Goal: Task Accomplishment & Management: Manage account settings

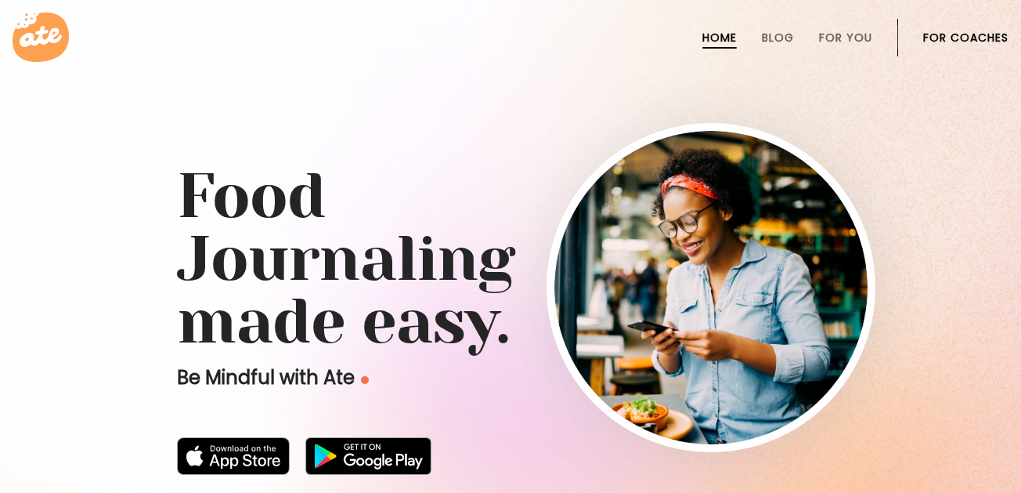
click at [948, 42] on link "For Coaches" at bounding box center [965, 37] width 85 height 13
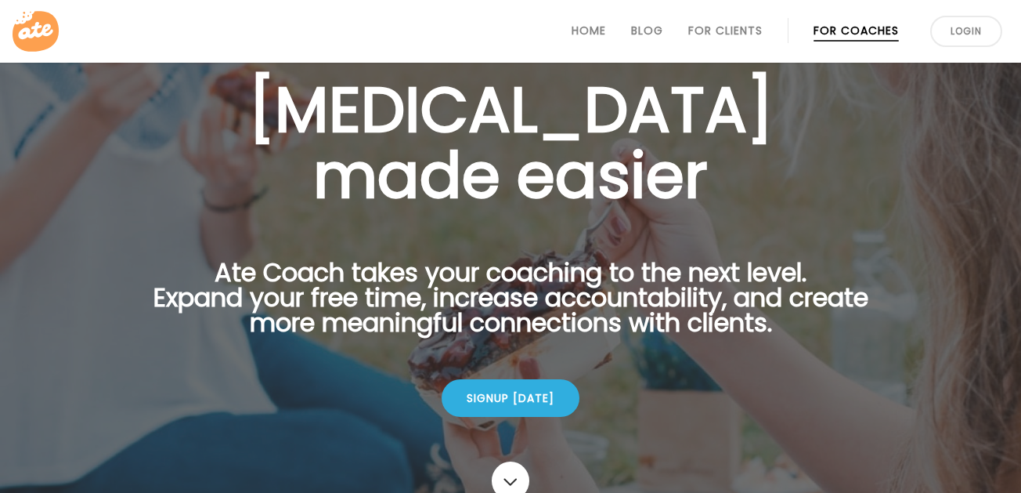
scroll to position [93, 0]
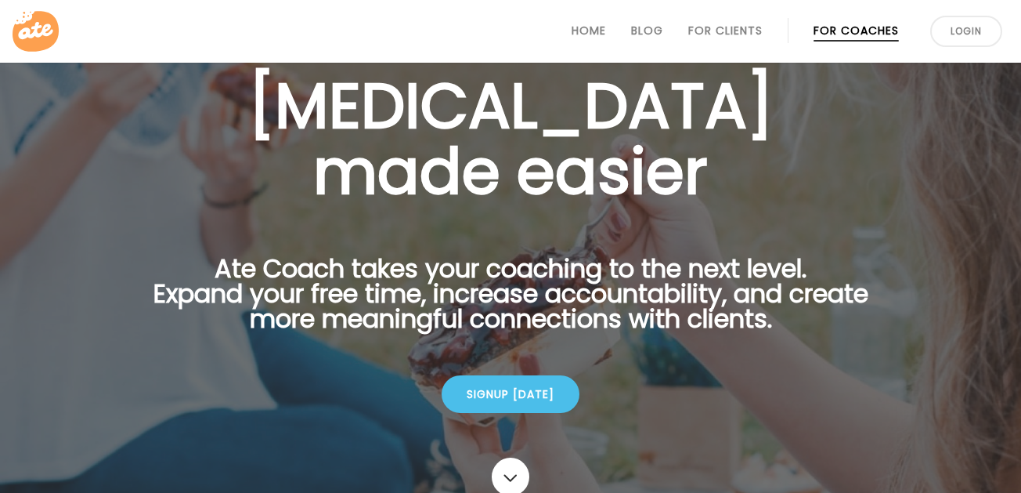
click at [517, 385] on div "Signup today" at bounding box center [511, 394] width 138 height 38
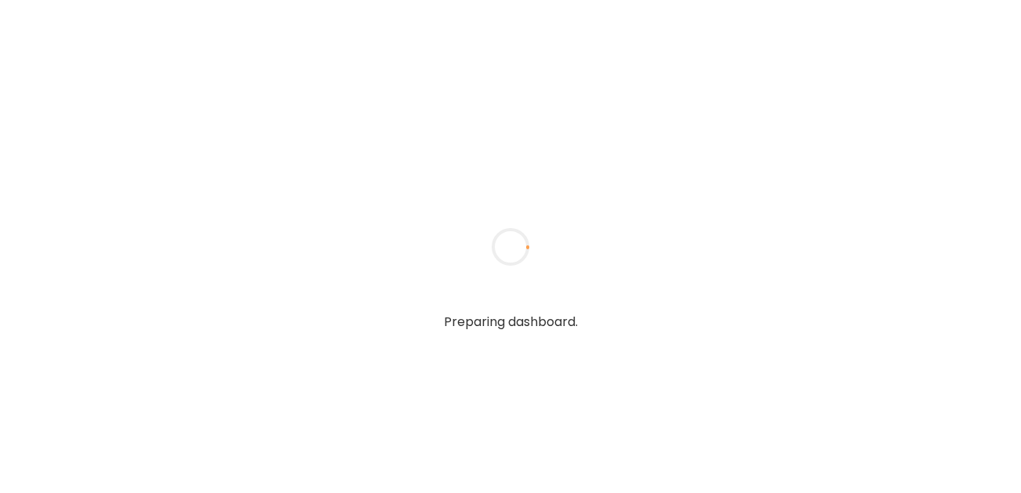
type input "**********"
type textarea "**********"
type input "**********"
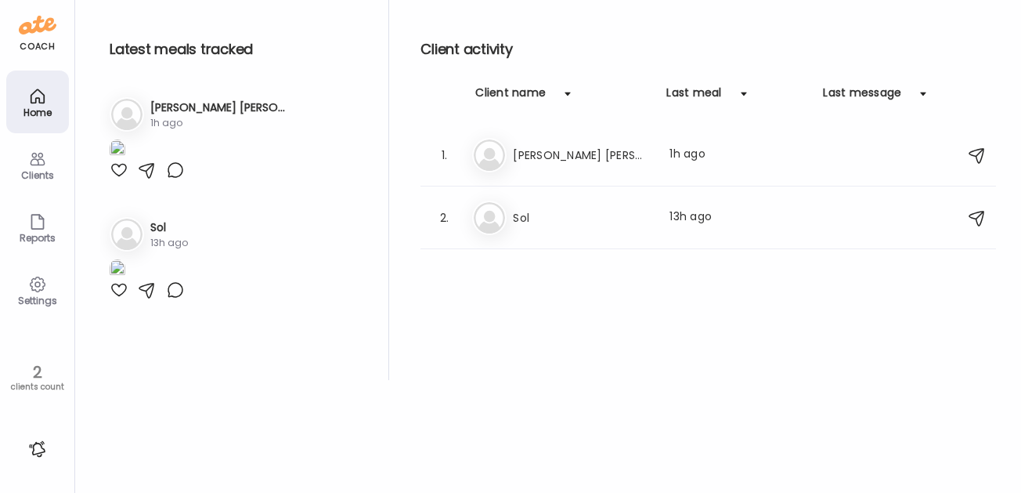
click at [37, 163] on icon at bounding box center [37, 159] width 19 height 19
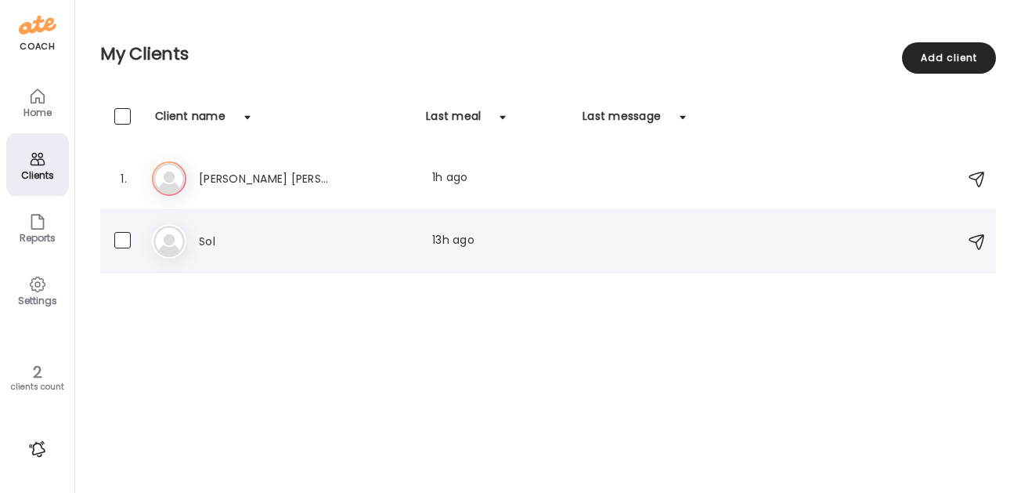
click at [175, 239] on icon at bounding box center [169, 241] width 34 height 34
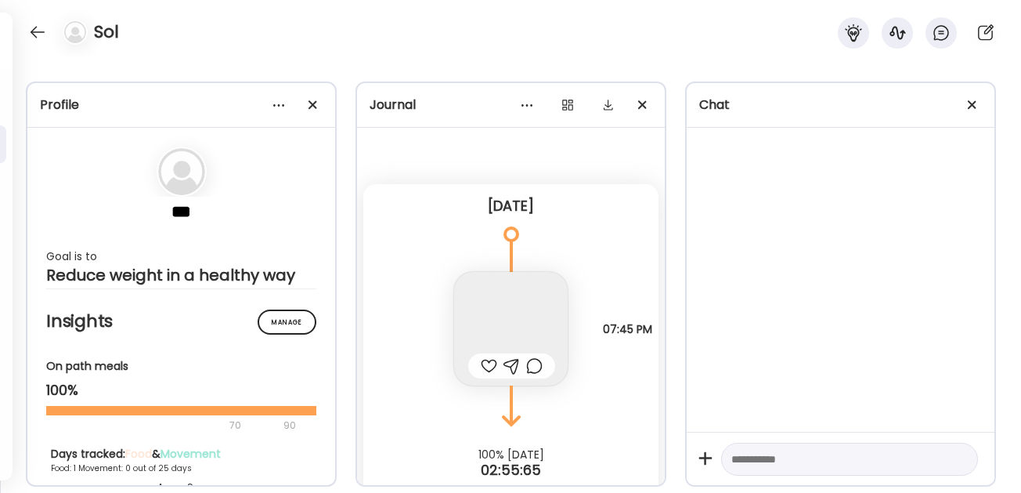
scroll to position [32, 0]
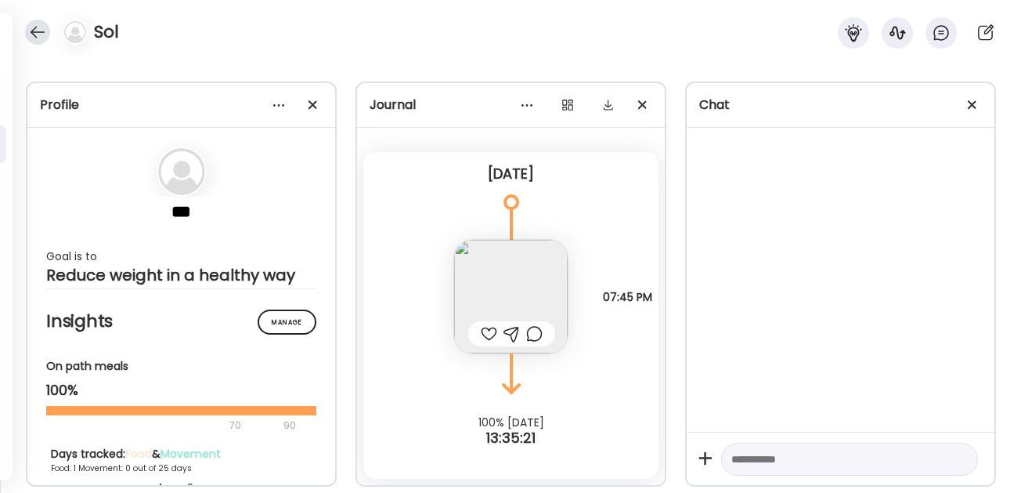
click at [31, 31] on div at bounding box center [37, 32] width 25 height 25
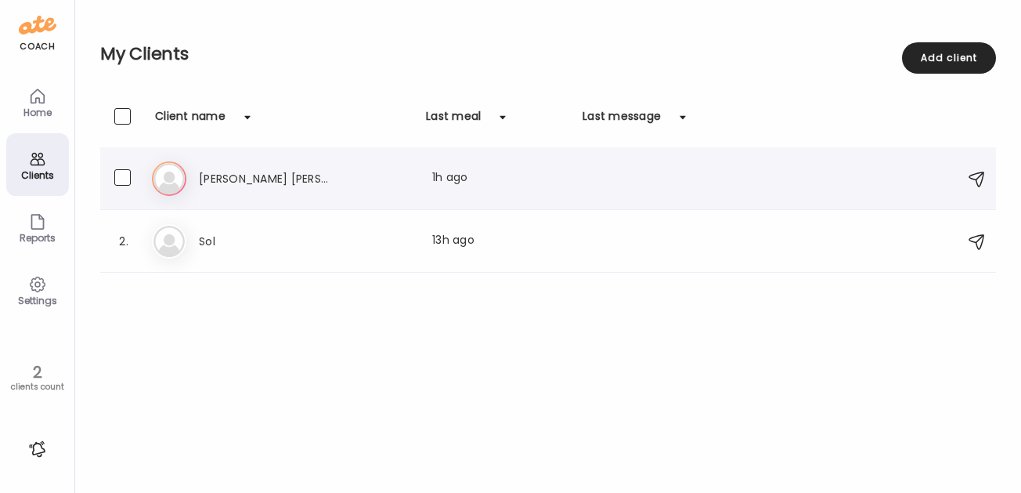
click at [193, 182] on div "Nu Nubia Astrid Last meal: 1h ago" at bounding box center [550, 178] width 797 height 34
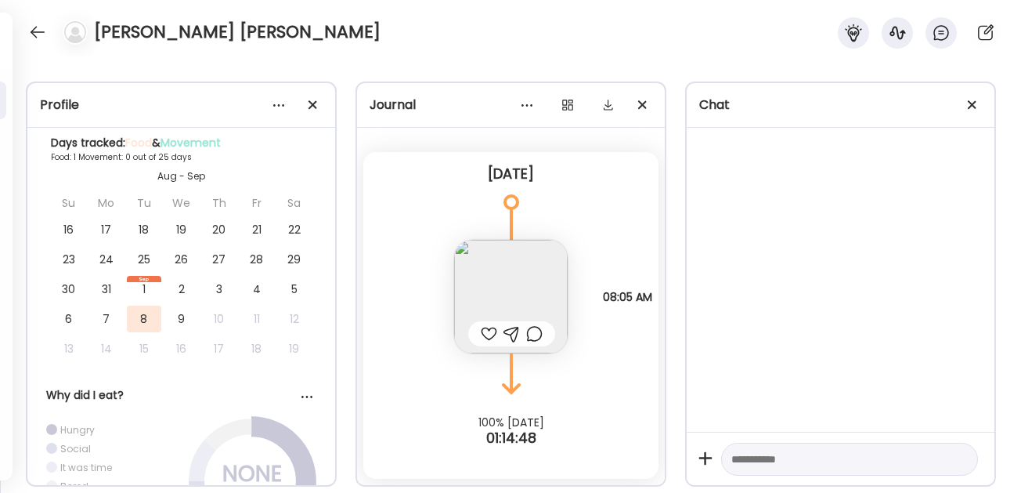
scroll to position [0, 0]
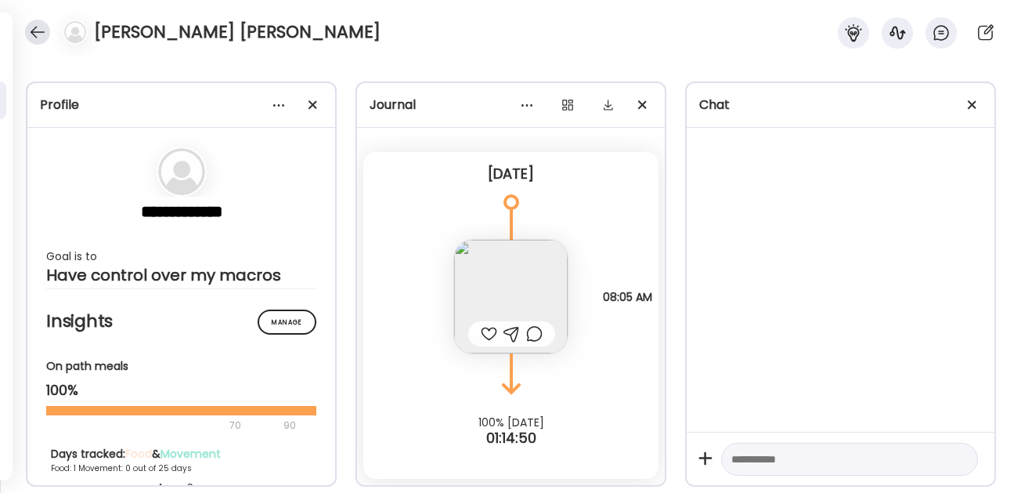
click at [27, 31] on div at bounding box center [37, 32] width 25 height 25
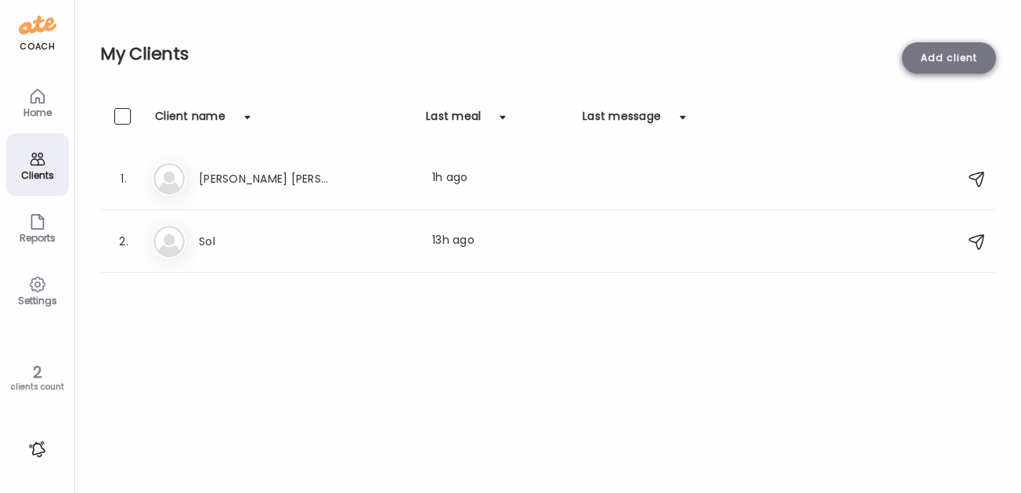
click at [959, 56] on div "Add client" at bounding box center [949, 57] width 94 height 31
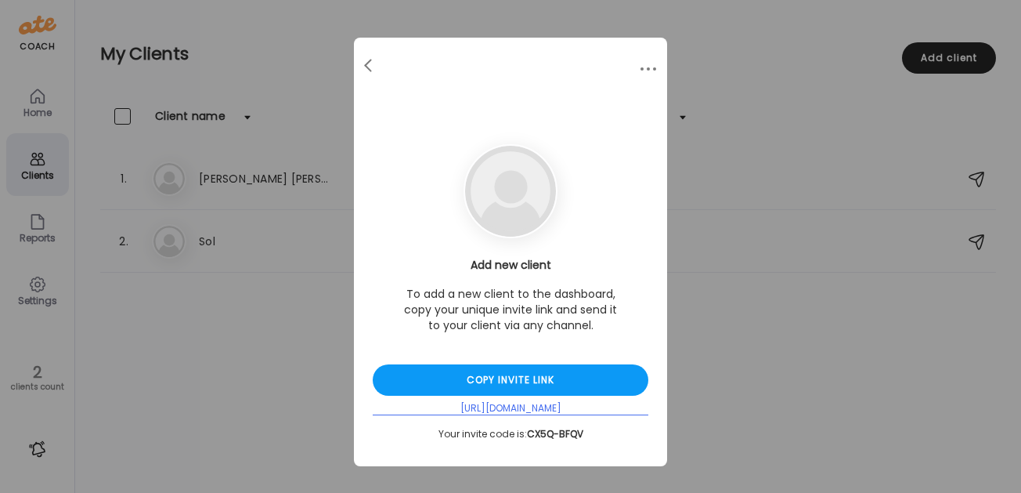
click at [517, 411] on div "https://d3w2x.app.goo.gl/5eTRh" at bounding box center [511, 408] width 276 height 13
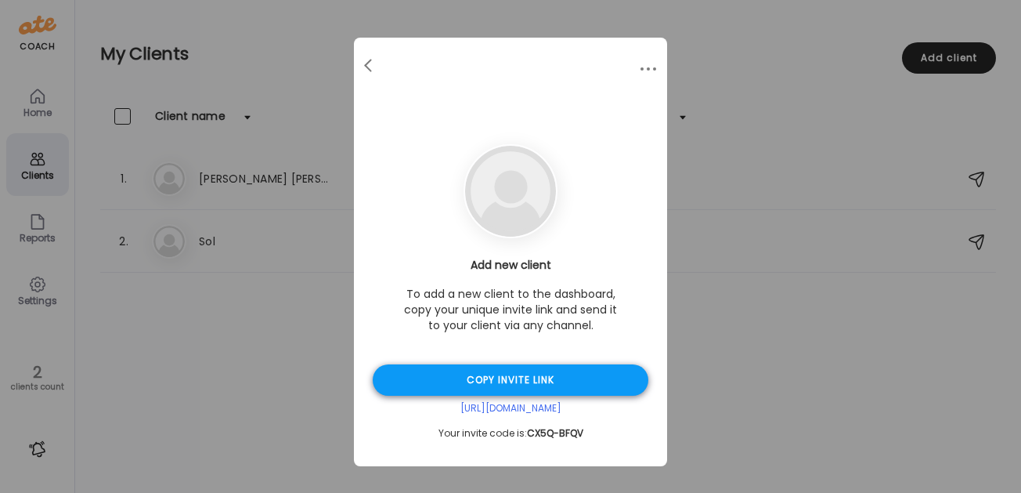
click at [546, 381] on div "Copy invite link" at bounding box center [511, 379] width 276 height 31
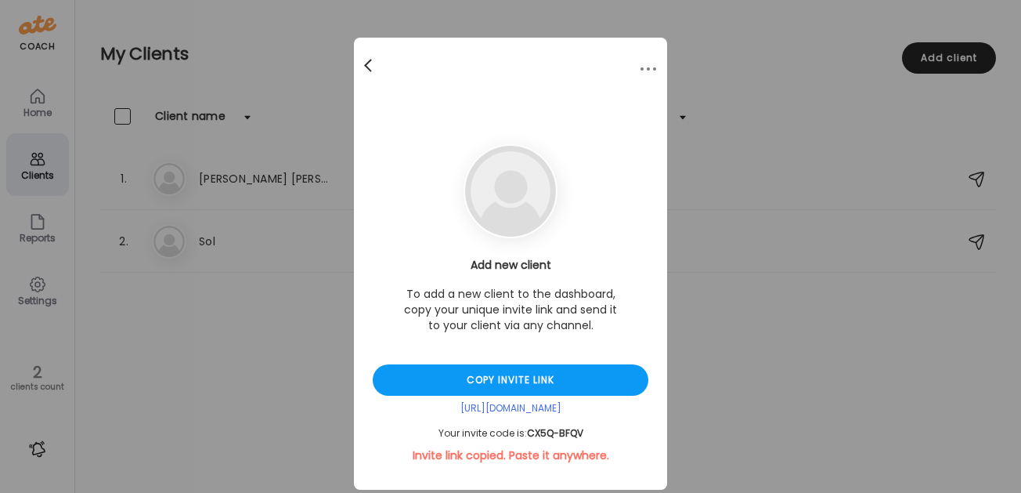
click at [364, 63] on div at bounding box center [369, 65] width 31 height 31
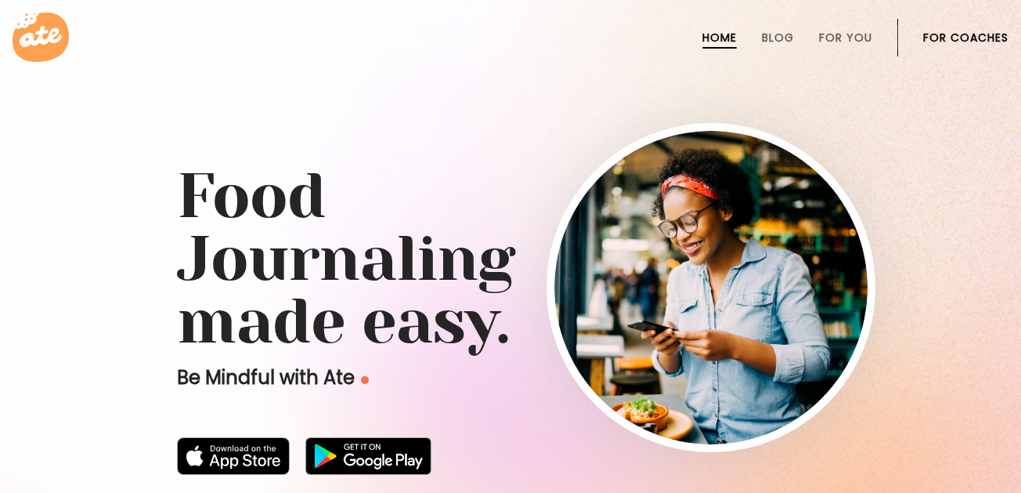
click at [970, 33] on link "For Coaches" at bounding box center [965, 37] width 85 height 13
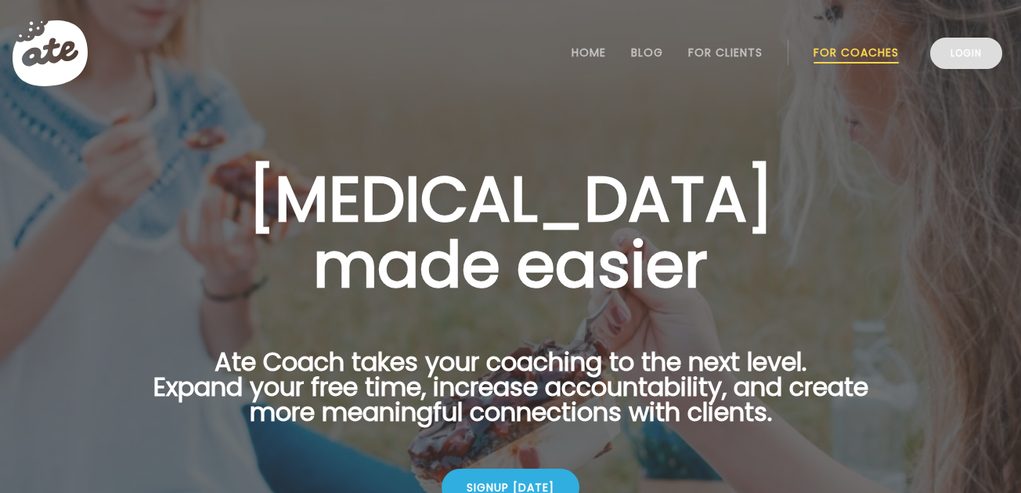
click at [958, 57] on link "Login" at bounding box center [966, 53] width 72 height 31
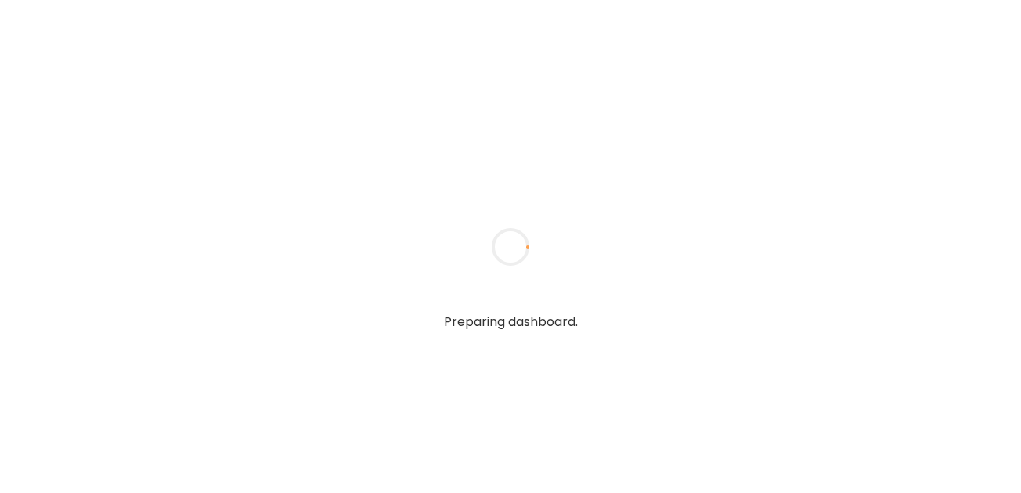
type input "**********"
type textarea "**********"
type input "**********"
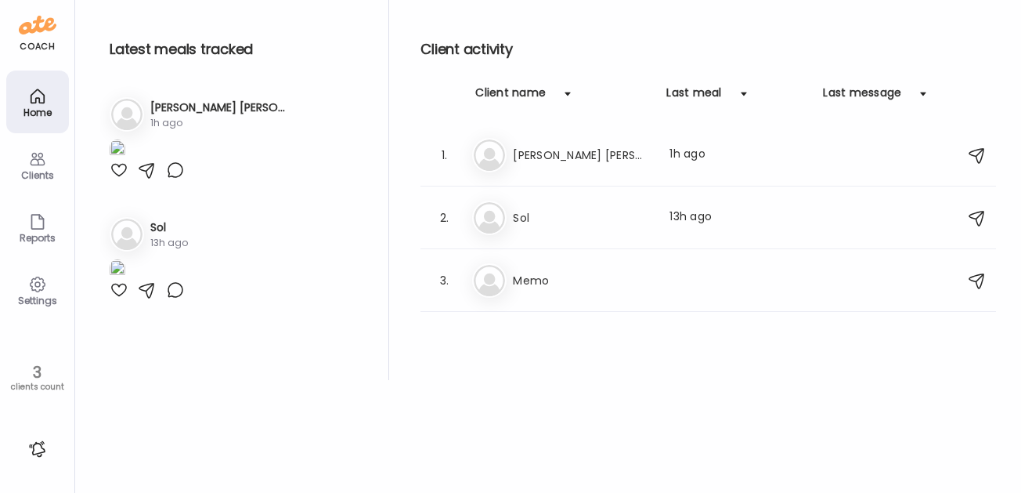
click at [36, 287] on icon at bounding box center [37, 284] width 19 height 19
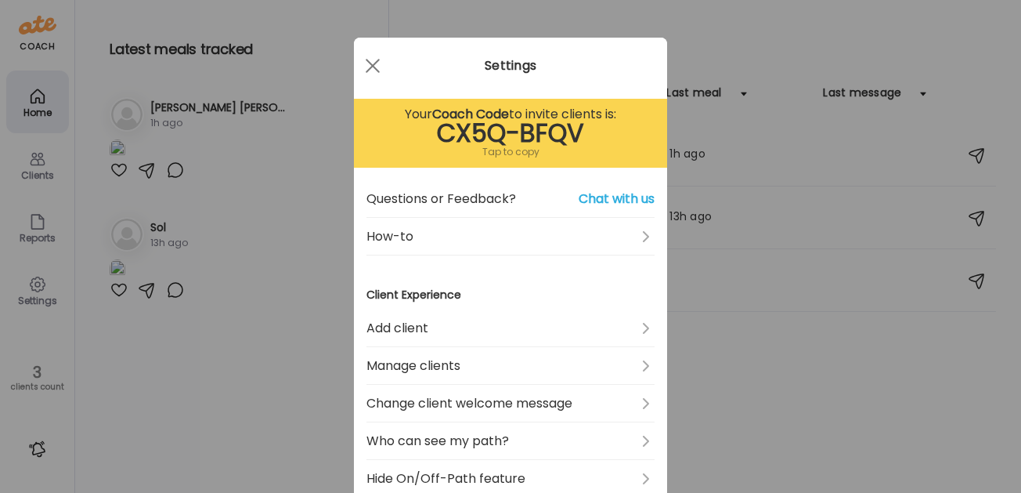
click at [502, 143] on div "Tap to copy" at bounding box center [511, 152] width 288 height 19
click at [369, 63] on div at bounding box center [372, 65] width 31 height 31
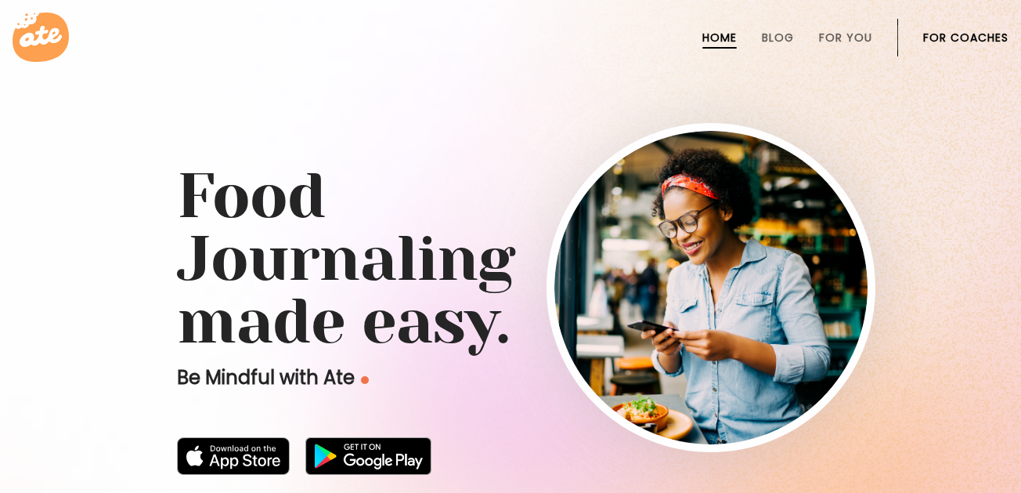
click at [959, 37] on link "For Coaches" at bounding box center [965, 37] width 85 height 13
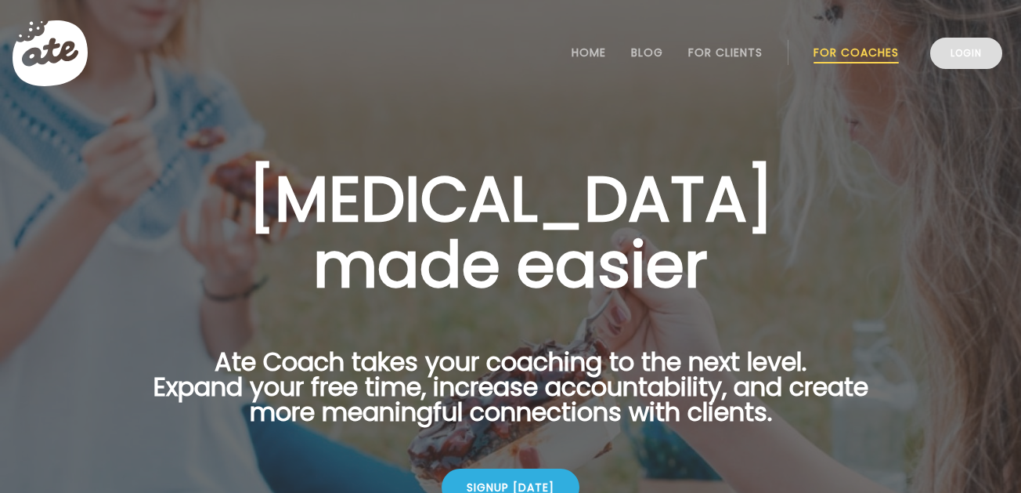
click at [973, 48] on link "Login" at bounding box center [966, 53] width 72 height 31
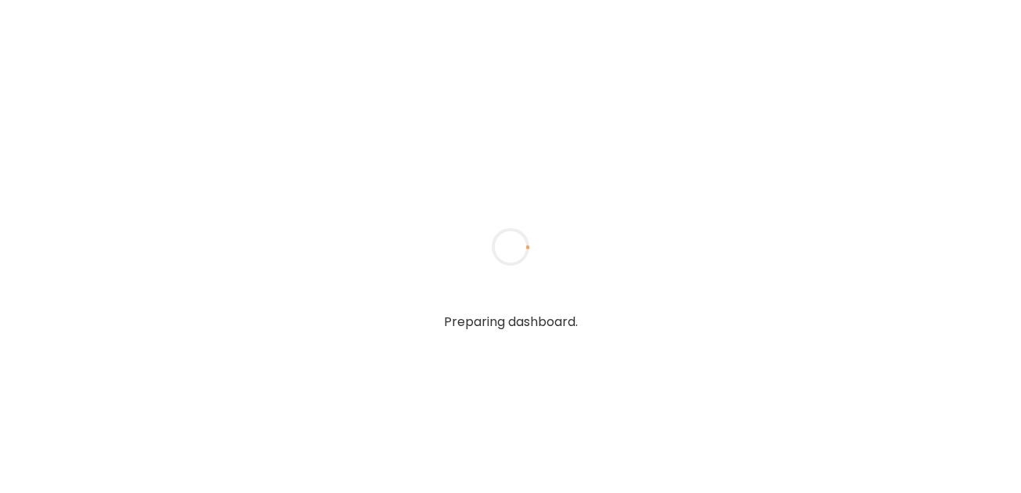
type input "**********"
type textarea "**********"
type input "**********"
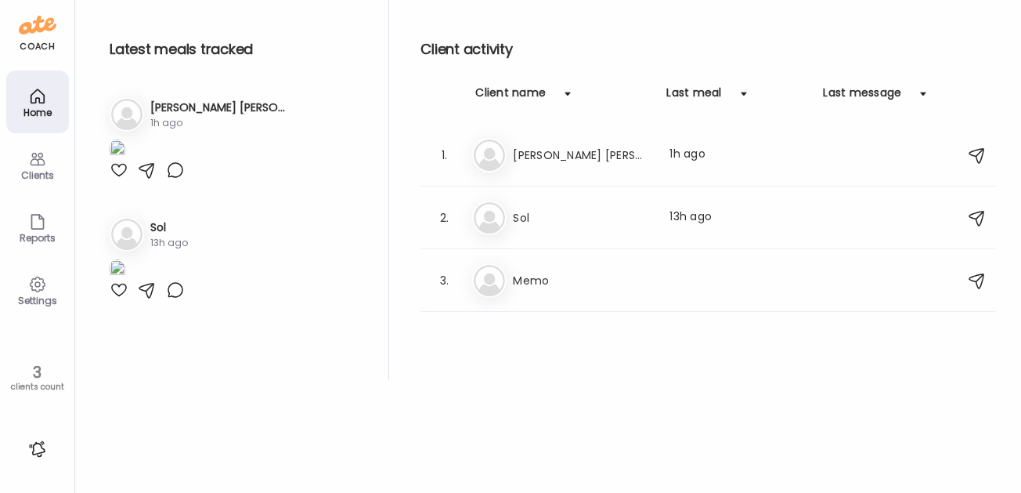
click at [36, 295] on div "Settings" at bounding box center [37, 300] width 56 height 10
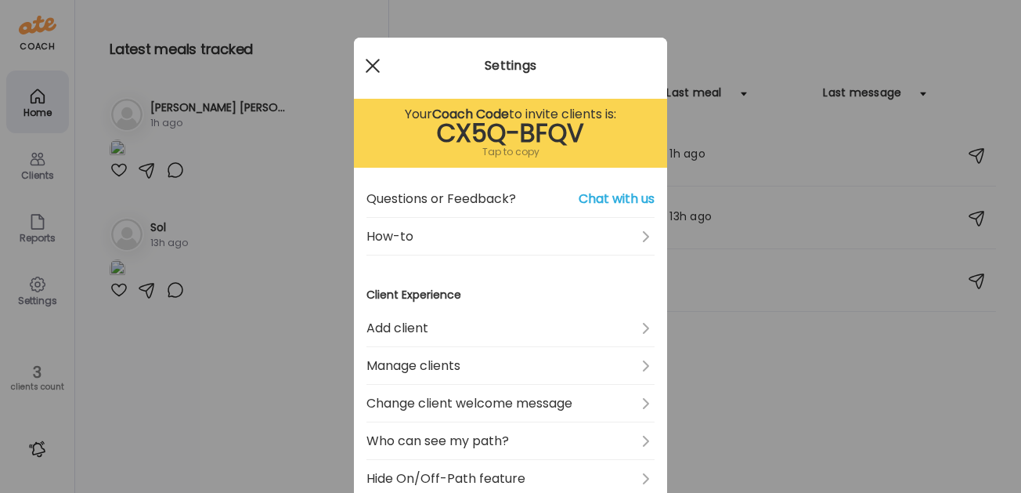
click at [372, 55] on div at bounding box center [372, 65] width 31 height 31
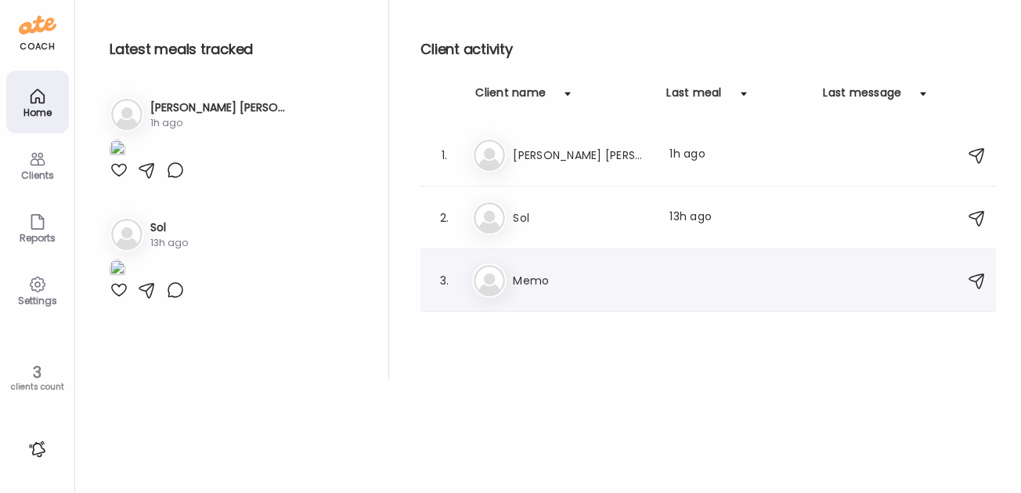
click at [983, 283] on div at bounding box center [977, 280] width 19 height 19
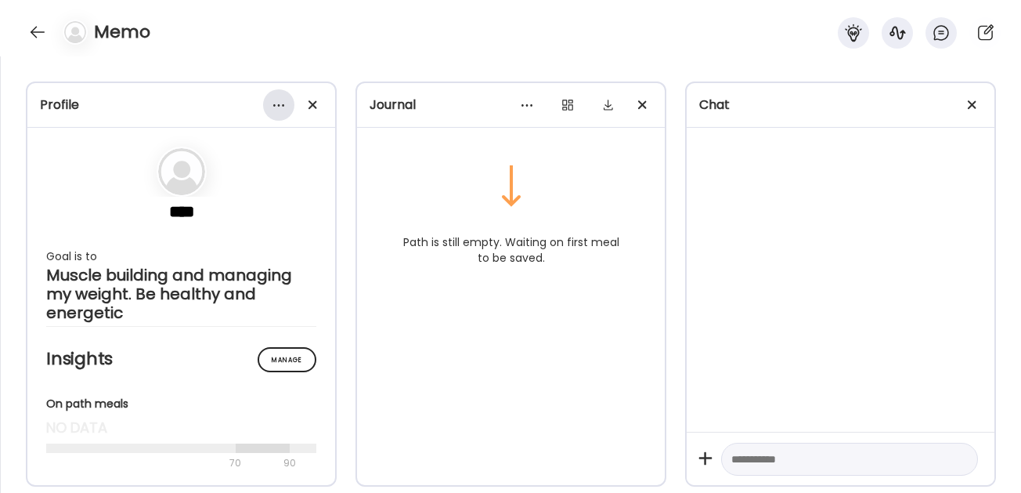
click at [280, 106] on div at bounding box center [278, 104] width 31 height 31
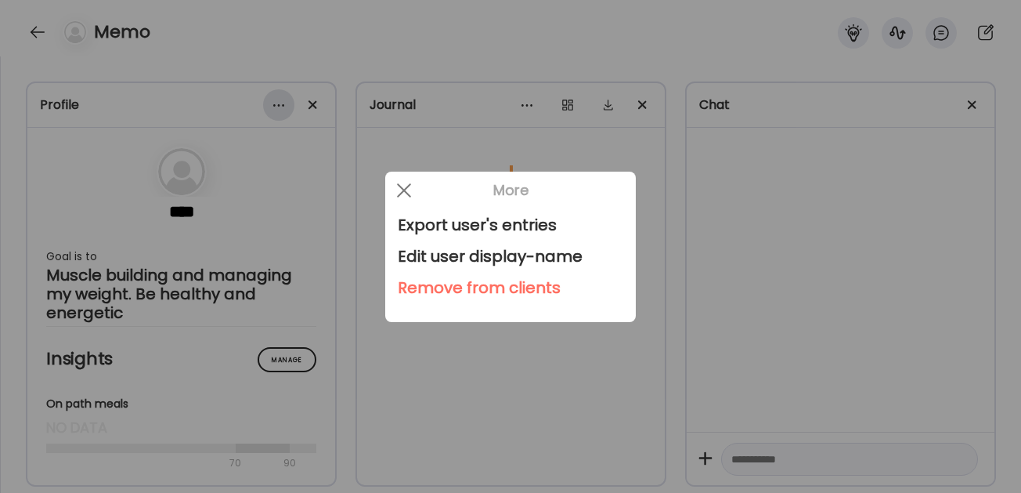
click at [280, 106] on div at bounding box center [510, 246] width 1021 height 493
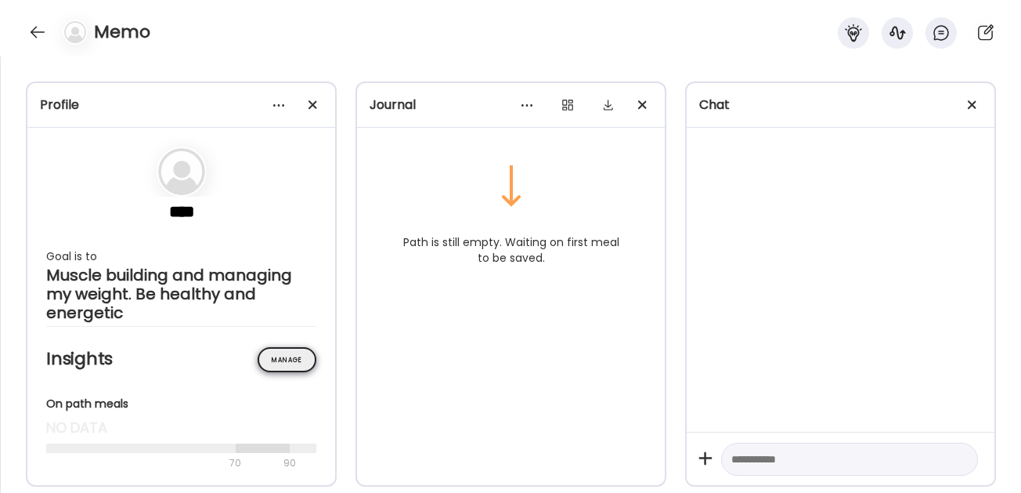
click at [288, 369] on div "Manage" at bounding box center [287, 359] width 59 height 25
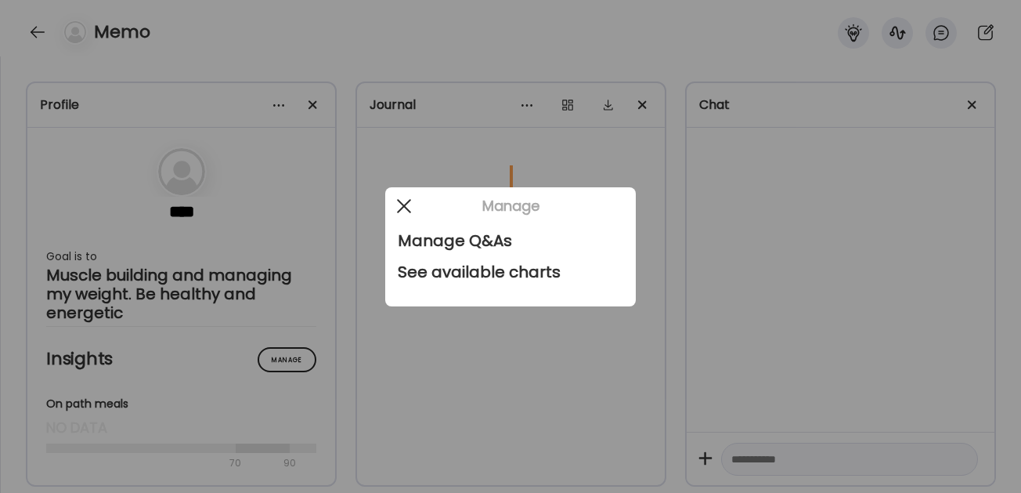
click at [398, 201] on div at bounding box center [403, 205] width 31 height 31
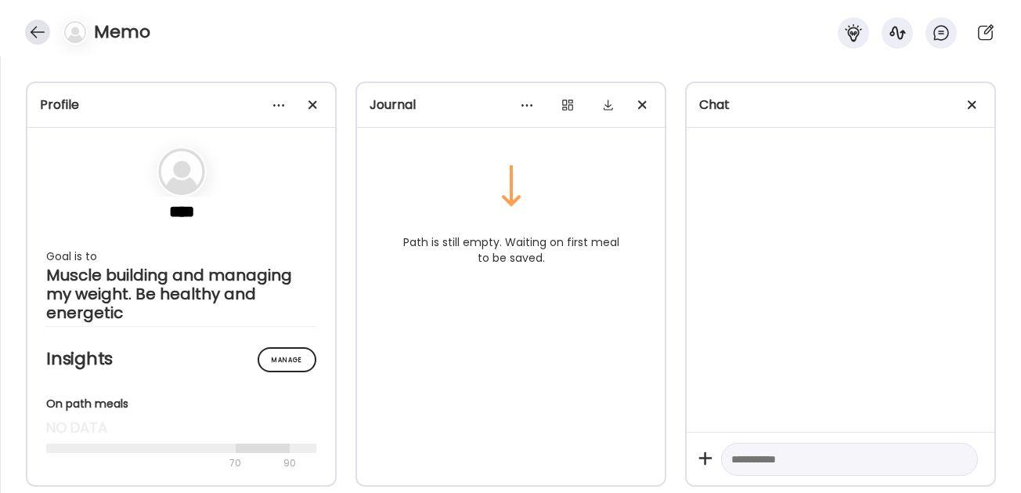
click at [36, 29] on div at bounding box center [37, 32] width 25 height 25
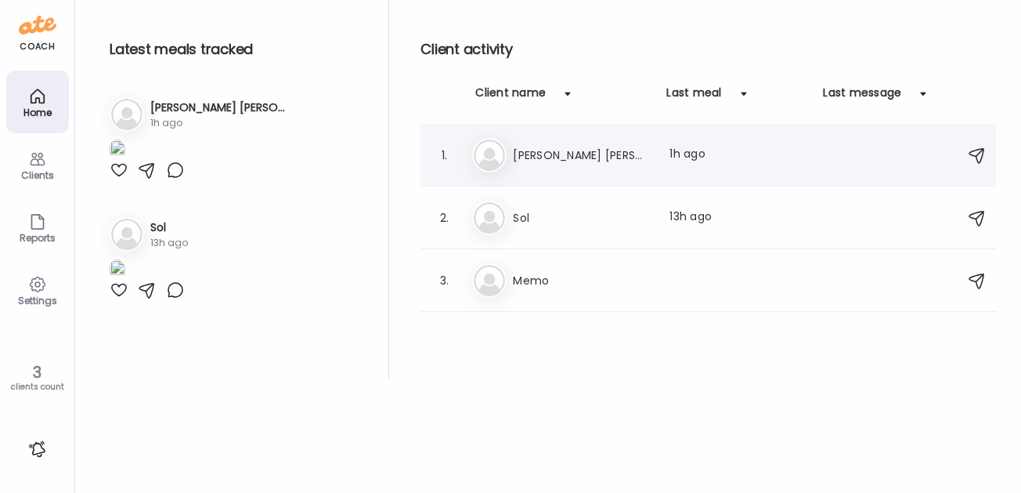
click at [526, 154] on h3 "[PERSON_NAME] [PERSON_NAME]" at bounding box center [582, 155] width 138 height 19
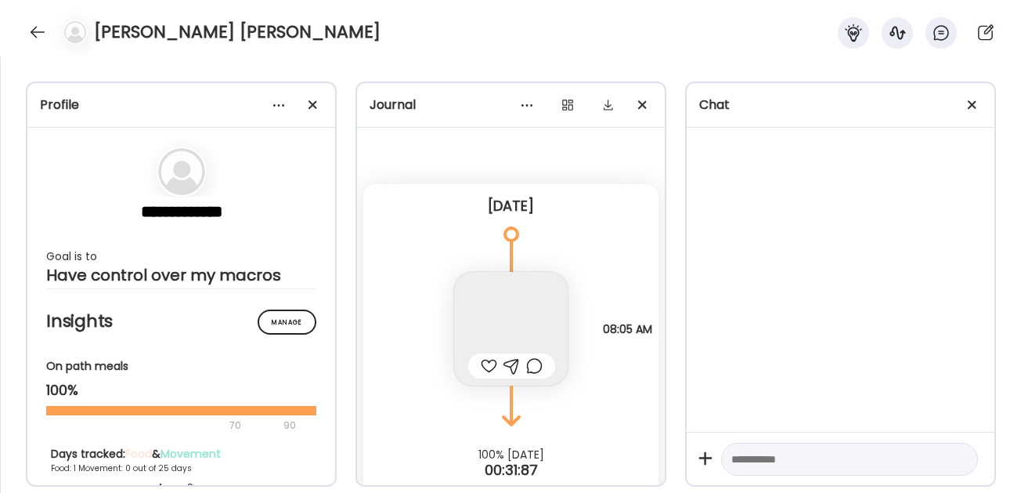
scroll to position [32, 0]
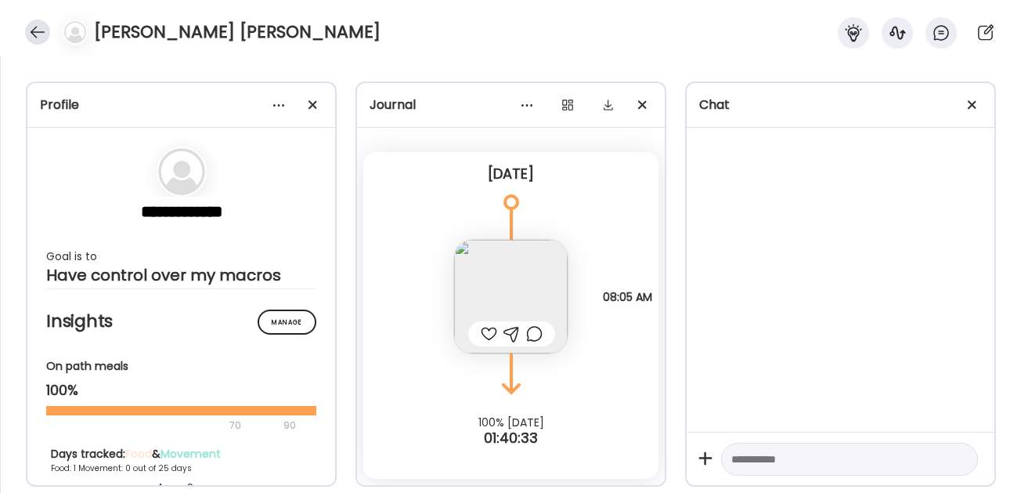
click at [33, 26] on div at bounding box center [37, 32] width 25 height 25
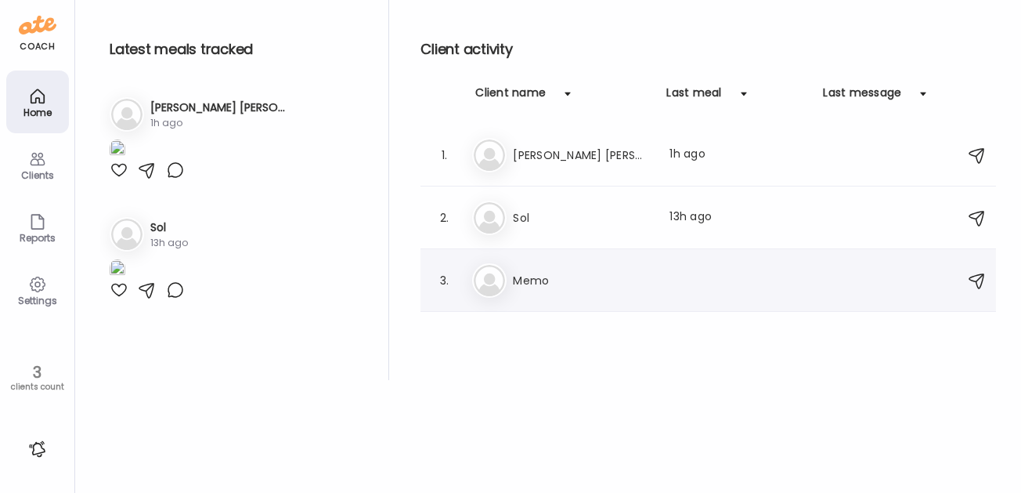
click at [529, 285] on h3 "Memo" at bounding box center [582, 280] width 138 height 19
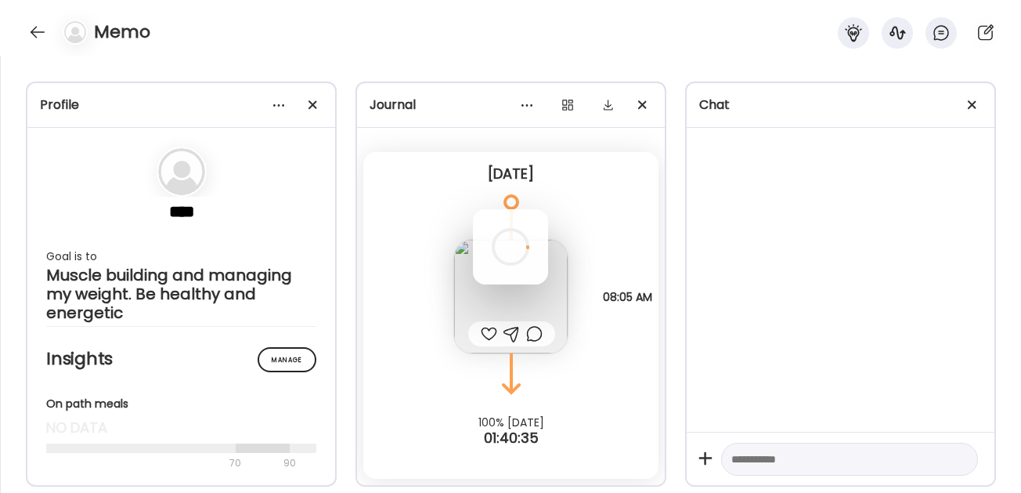
scroll to position [0, 0]
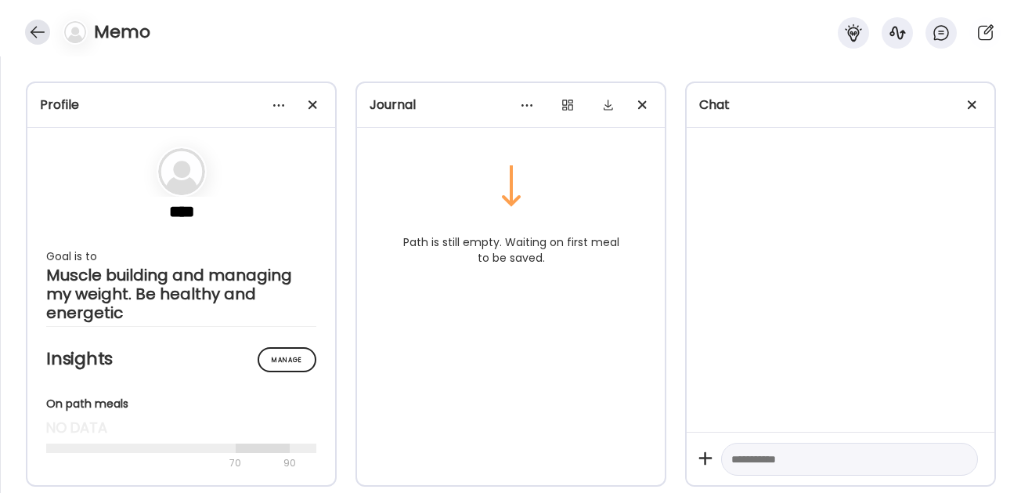
click at [39, 34] on div at bounding box center [37, 32] width 25 height 25
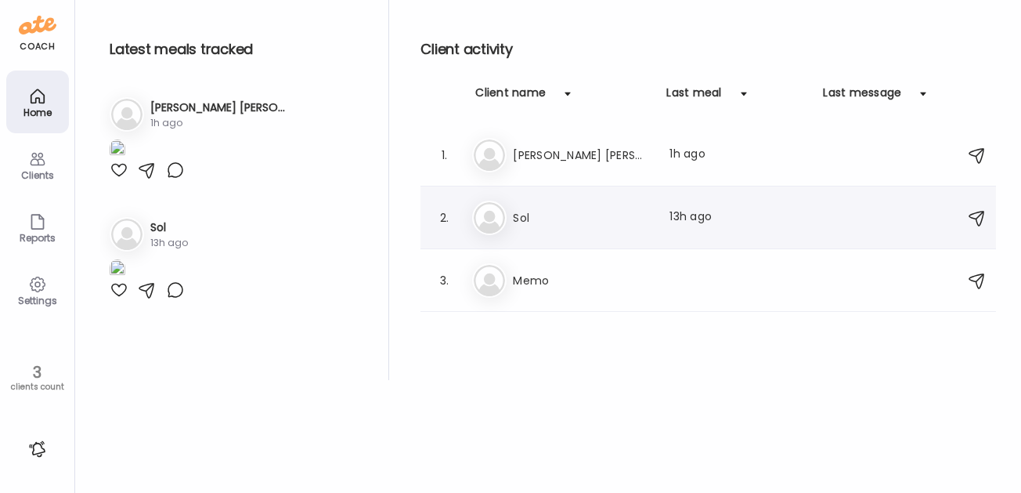
click at [504, 223] on div "So" at bounding box center [489, 218] width 34 height 34
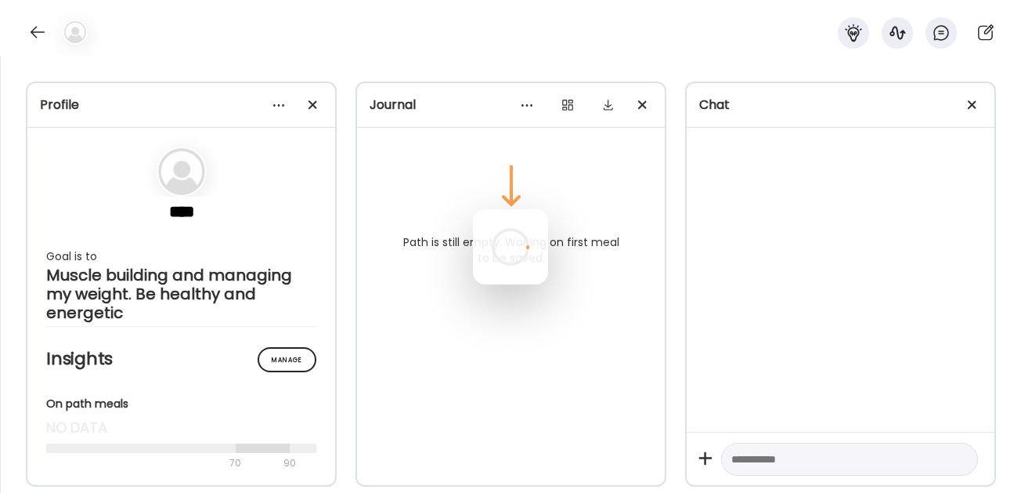
scroll to position [32, 0]
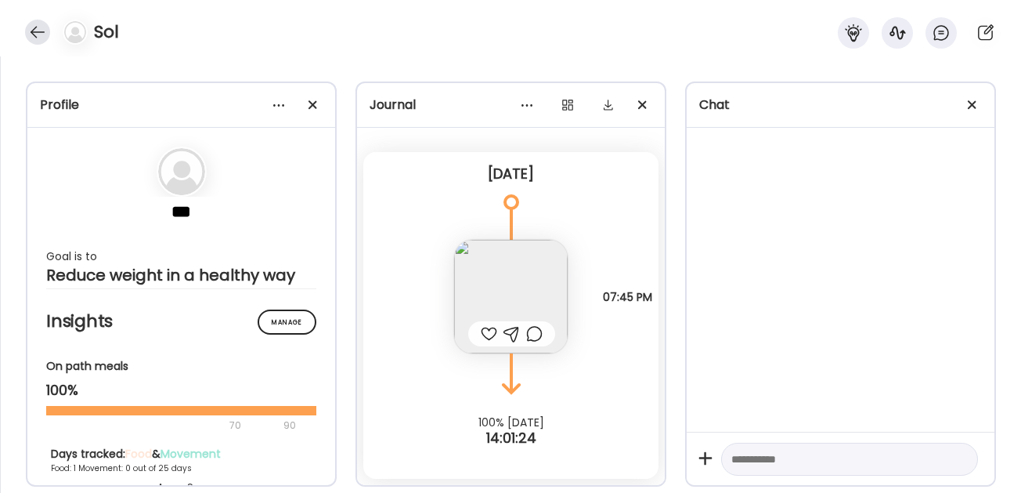
click at [33, 33] on div at bounding box center [37, 32] width 25 height 25
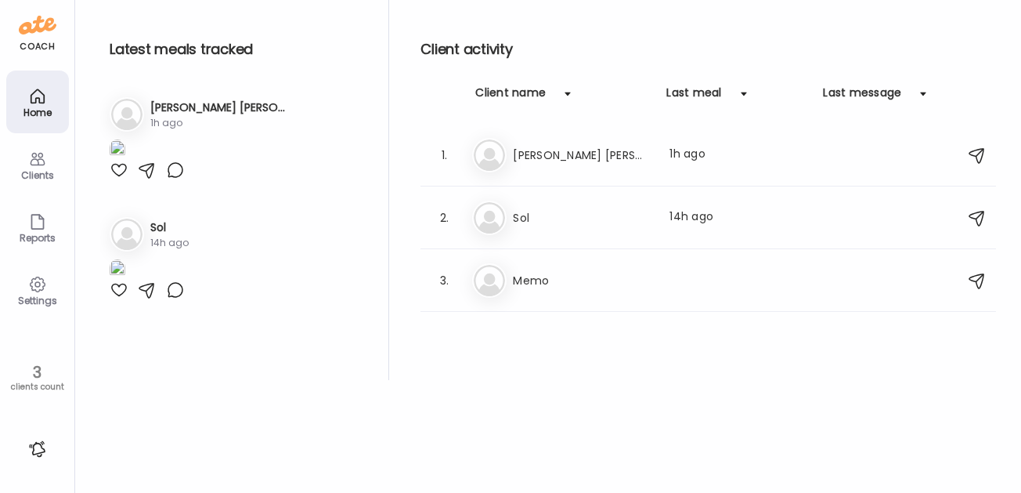
click at [31, 295] on div "Settings" at bounding box center [37, 300] width 56 height 10
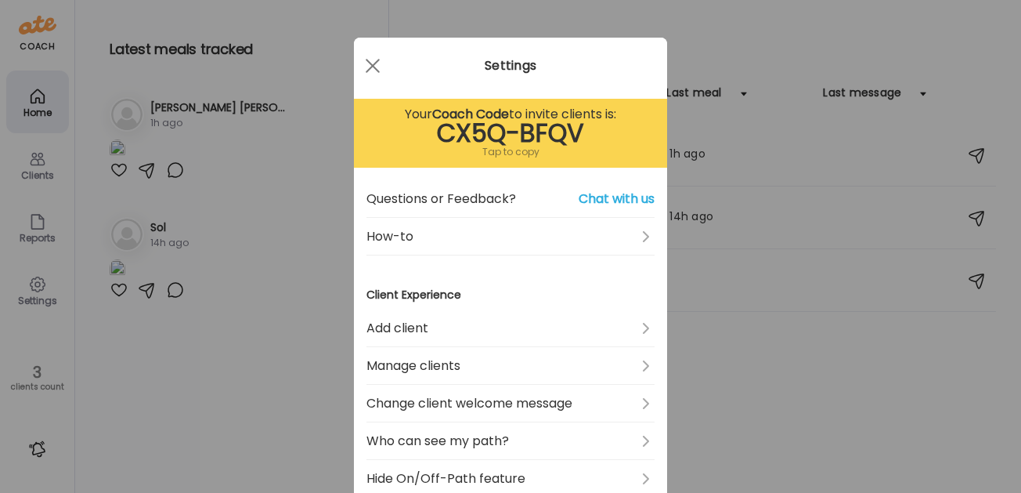
click at [515, 152] on div "Tap to copy" at bounding box center [511, 152] width 288 height 19
click at [371, 64] on span at bounding box center [373, 66] width 14 height 14
